Goal: Task Accomplishment & Management: Use online tool/utility

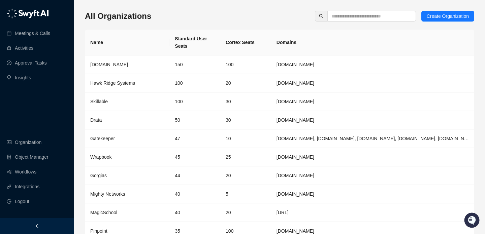
click at [265, 7] on div "All Organizations Create Organization Name Standard User Seats Cortex Seats Dom…" at bounding box center [279, 133] width 389 height 257
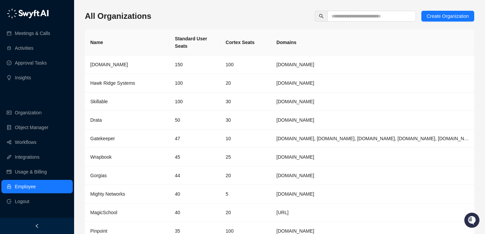
click at [62, 97] on div "Meetings & Calls Activities Approval Tasks Insights Organization Object Manager…" at bounding box center [37, 109] width 74 height 218
click at [337, 17] on input "text" at bounding box center [368, 15] width 75 height 7
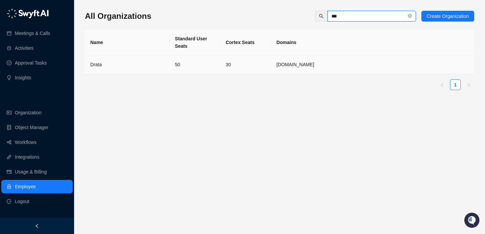
type input "***"
click at [145, 71] on td "Drata" at bounding box center [127, 65] width 84 height 19
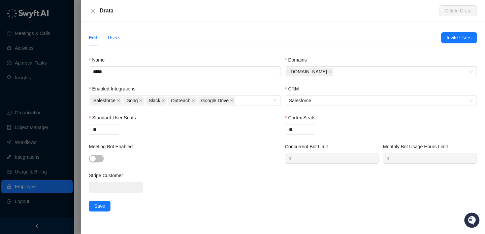
click at [119, 37] on div "Users" at bounding box center [114, 37] width 12 height 7
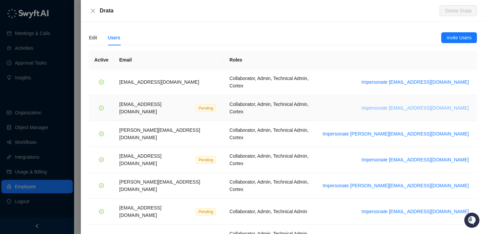
click at [432, 104] on span "Impersonate dillonrichey@drata.com" at bounding box center [414, 107] width 107 height 7
